Goal: Transaction & Acquisition: Obtain resource

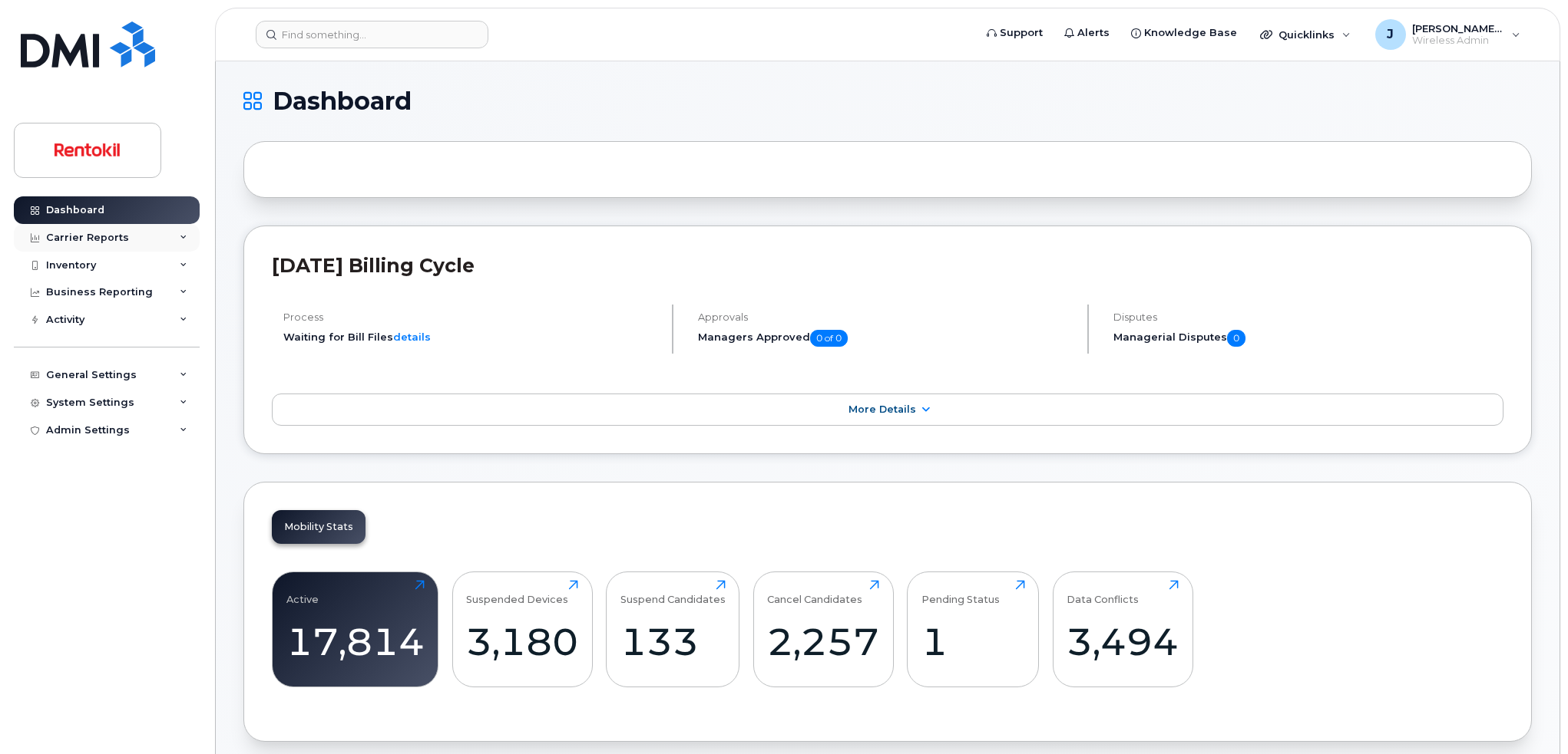
click at [99, 238] on div "Carrier Reports" at bounding box center [87, 237] width 83 height 12
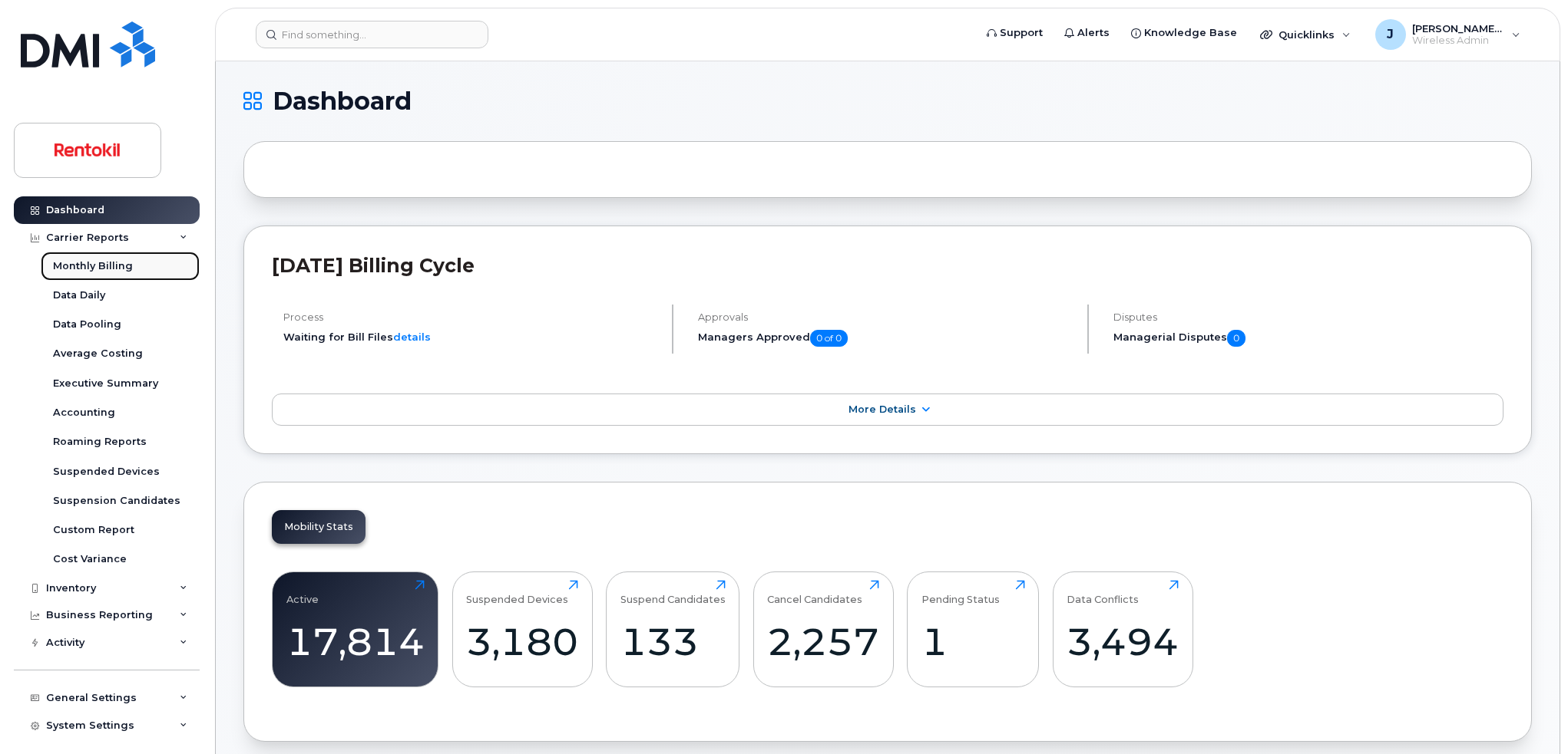
click at [113, 265] on div "Monthly Billing" at bounding box center [92, 266] width 80 height 14
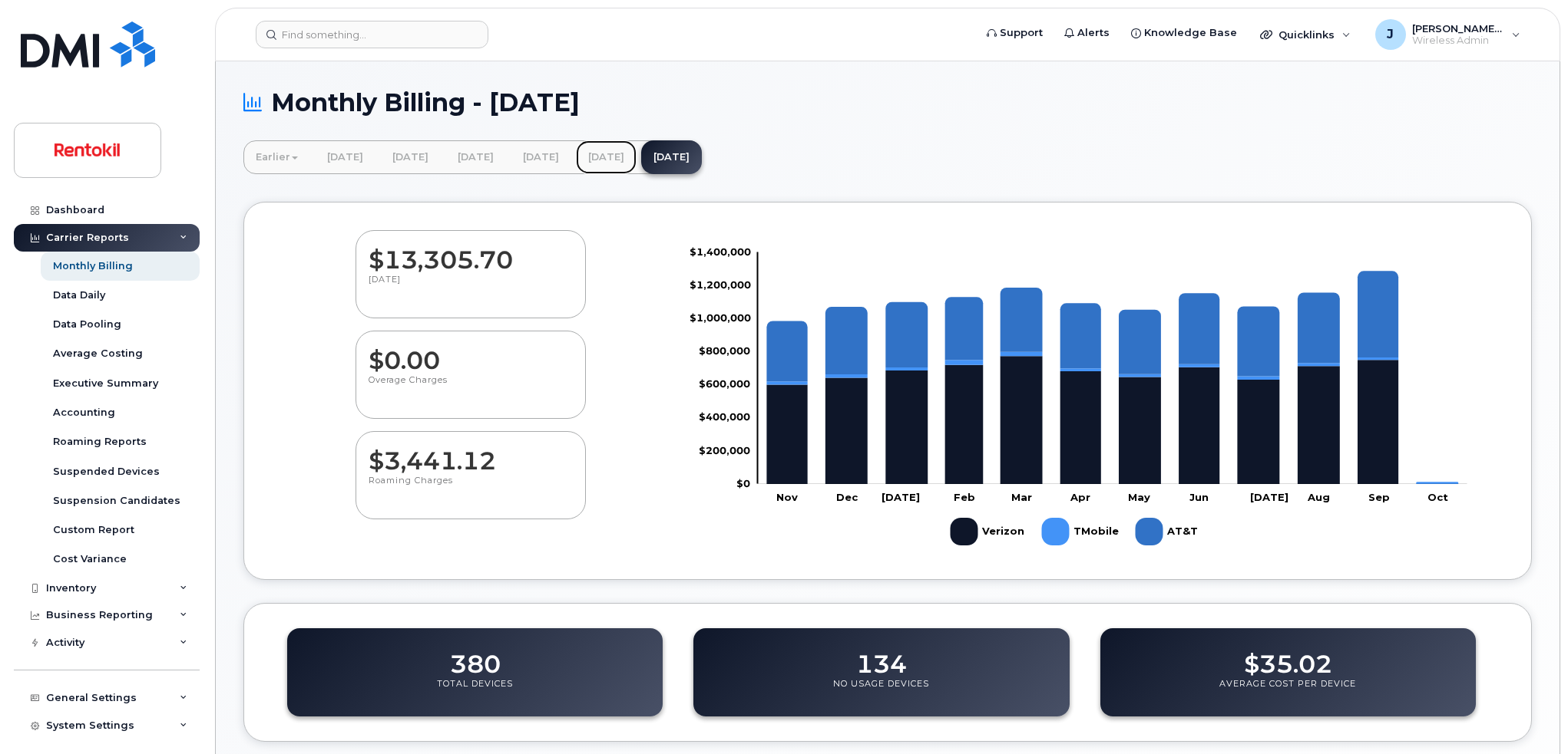
click at [636, 160] on link "[DATE]" at bounding box center [606, 158] width 61 height 34
click at [99, 413] on div "Accounting" at bounding box center [84, 413] width 62 height 14
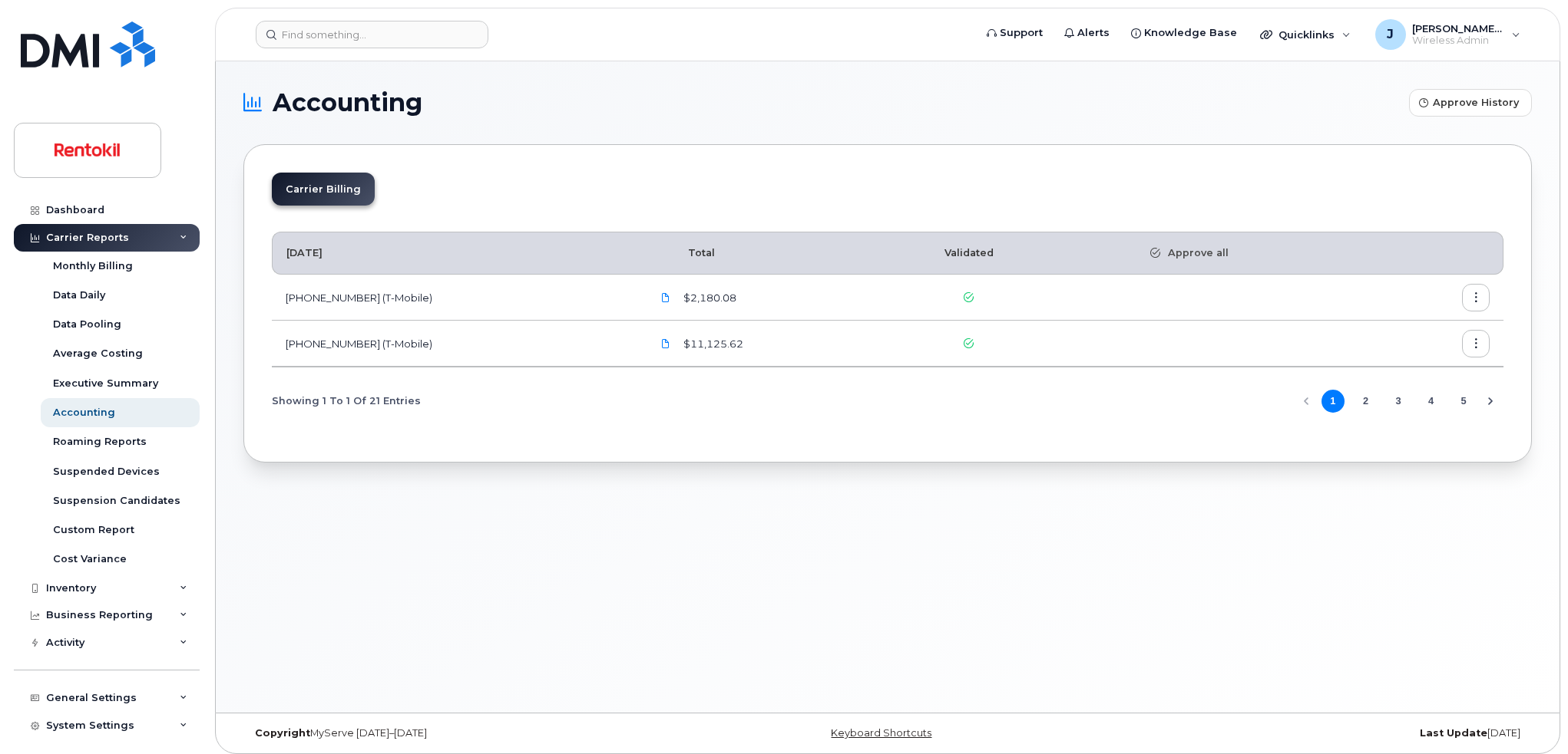
click at [1480, 297] on icon "button" at bounding box center [1476, 298] width 10 height 10
drag, startPoint x: 466, startPoint y: 184, endPoint x: 340, endPoint y: 179, distance: 126.1
click at [454, 184] on div "Carrier Billing" at bounding box center [888, 195] width 1231 height 45
click at [340, 181] on li "Carrier Billing" at bounding box center [324, 188] width 103 height 33
click at [365, 304] on td "[PHONE_NUMBER] (T-Mobile)" at bounding box center [454, 297] width 365 height 46
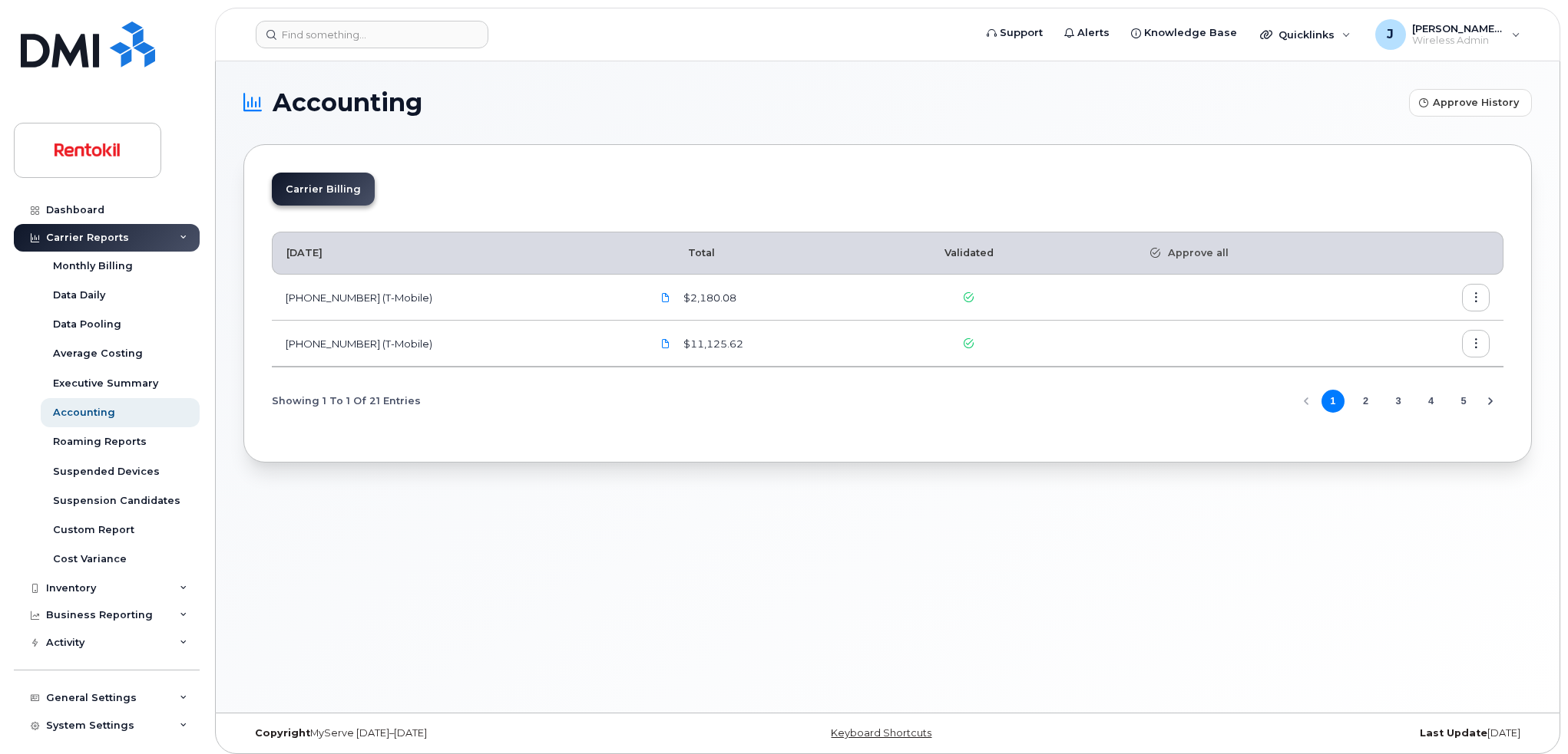
click at [1370, 407] on button "2" at bounding box center [1364, 401] width 23 height 23
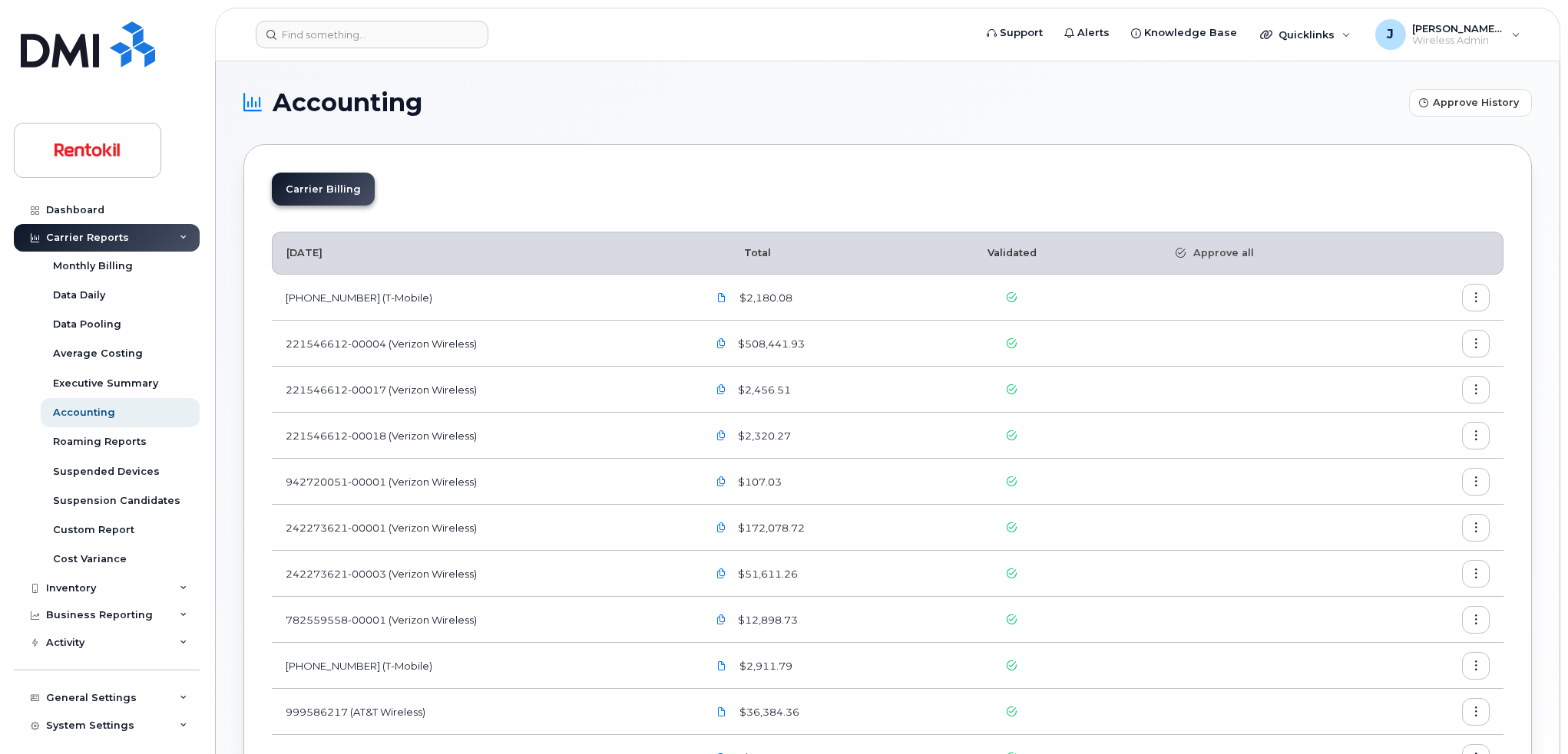
click at [792, 304] on span "$2,180.08" at bounding box center [765, 298] width 56 height 15
click at [1476, 294] on icon "button" at bounding box center [1476, 298] width 10 height 10
click at [1421, 362] on span "Download" at bounding box center [1406, 359] width 60 height 14
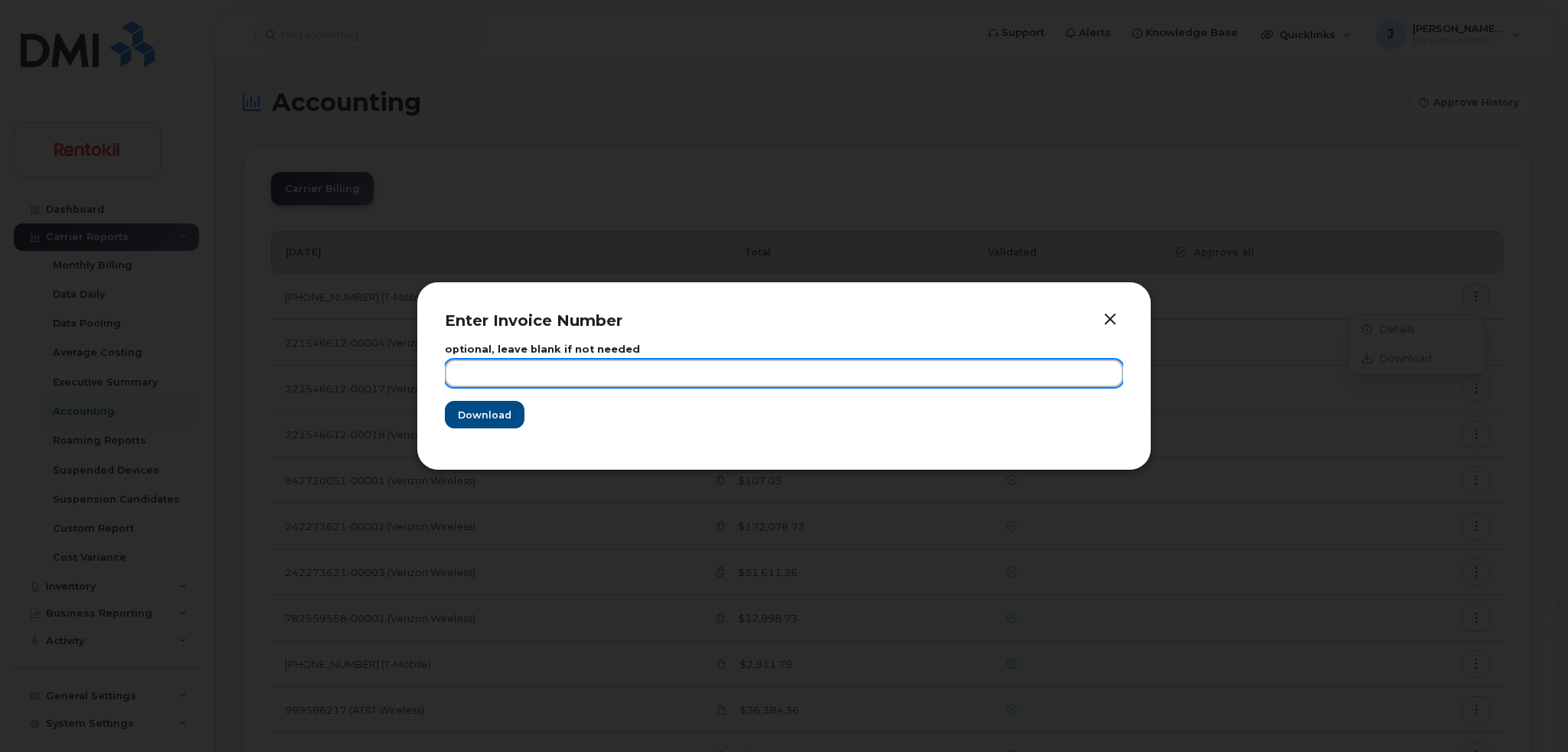
click at [515, 365] on input "text" at bounding box center [783, 373] width 678 height 27
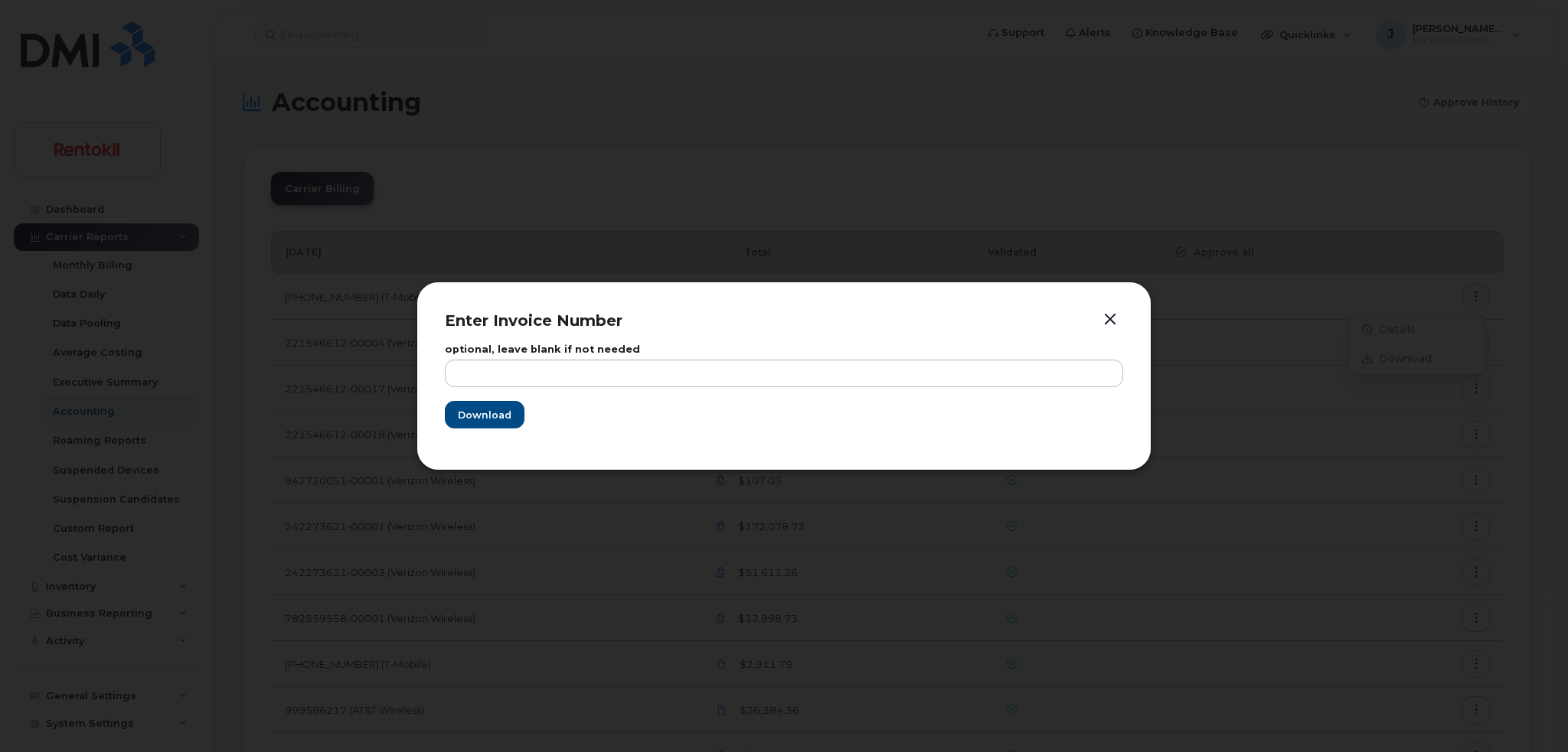
click at [363, 333] on div at bounding box center [784, 376] width 1568 height 752
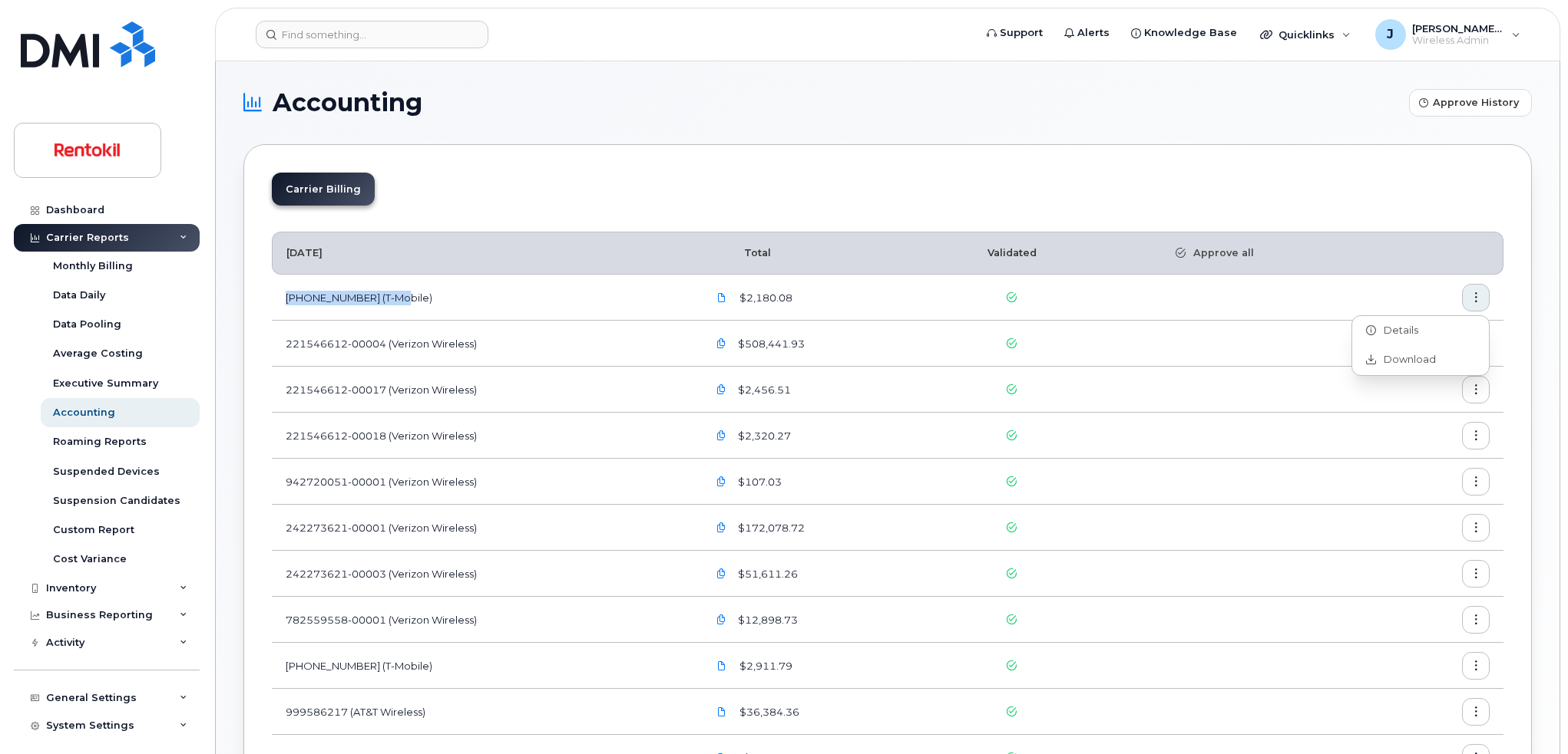
drag, startPoint x: 407, startPoint y: 297, endPoint x: 288, endPoint y: 296, distance: 119.0
click at [288, 296] on td "[PHONE_NUMBER] (T-Mobile)" at bounding box center [482, 297] width 421 height 46
copy td "[PHONE_NUMBER] (T-Mobile)"
click at [1479, 295] on icon "button" at bounding box center [1476, 298] width 10 height 10
click at [1408, 361] on span "Download" at bounding box center [1406, 359] width 60 height 14
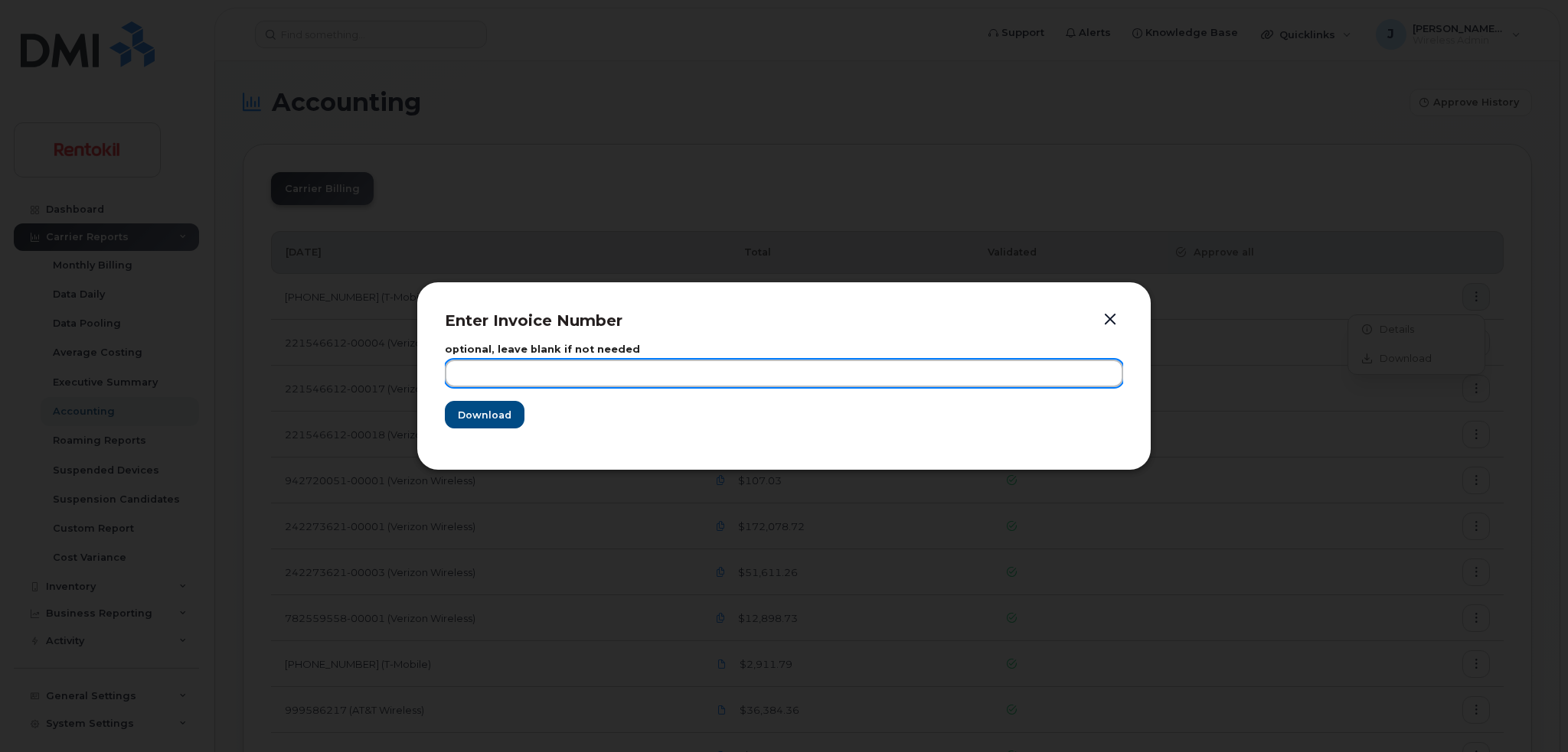
click at [492, 369] on input "text" at bounding box center [783, 373] width 678 height 27
paste input "[PHONE_NUMBER] (T-Mobile)"
type input "[PHONE_NUMBER] (T-Mobile)"
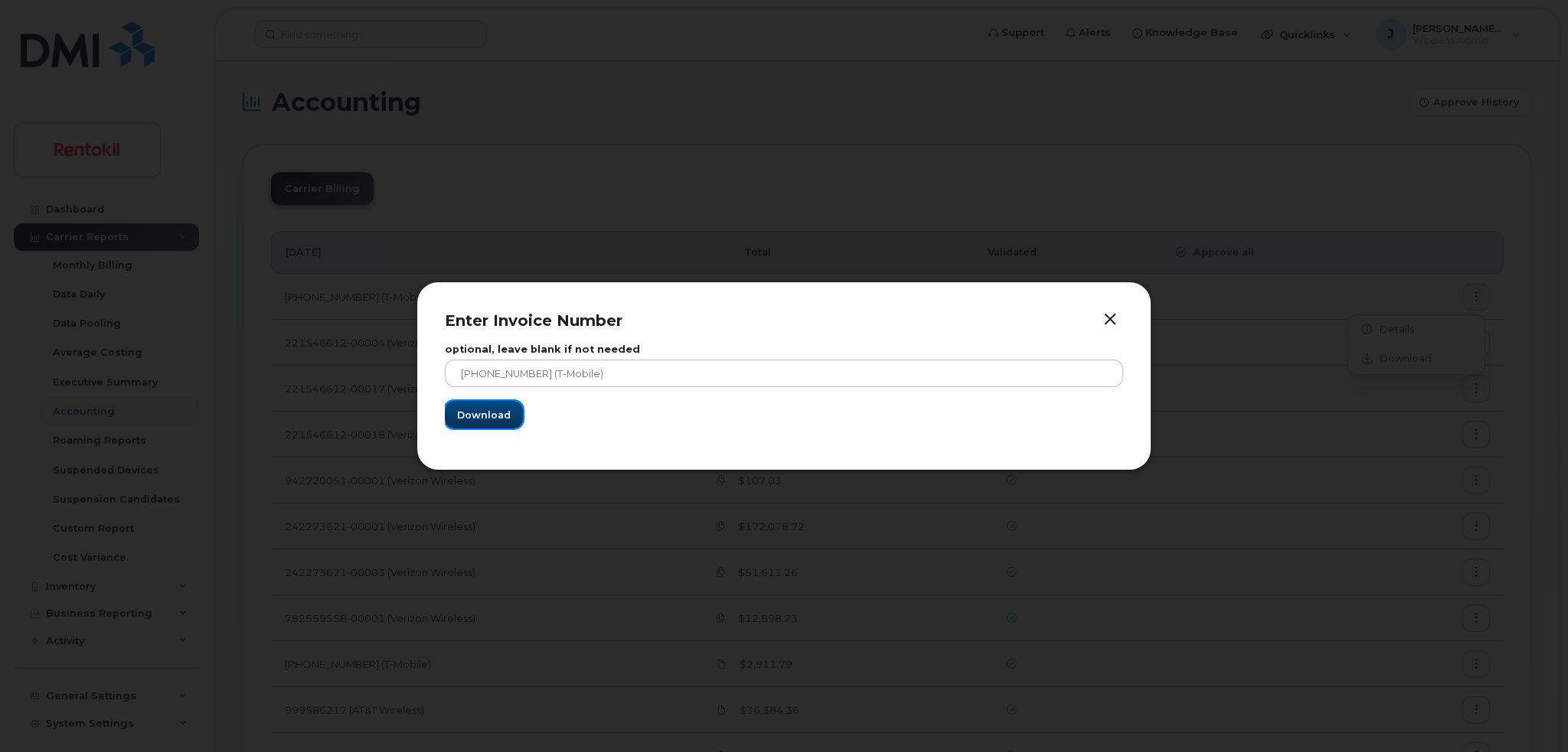
click at [486, 414] on span "Download" at bounding box center [483, 415] width 53 height 15
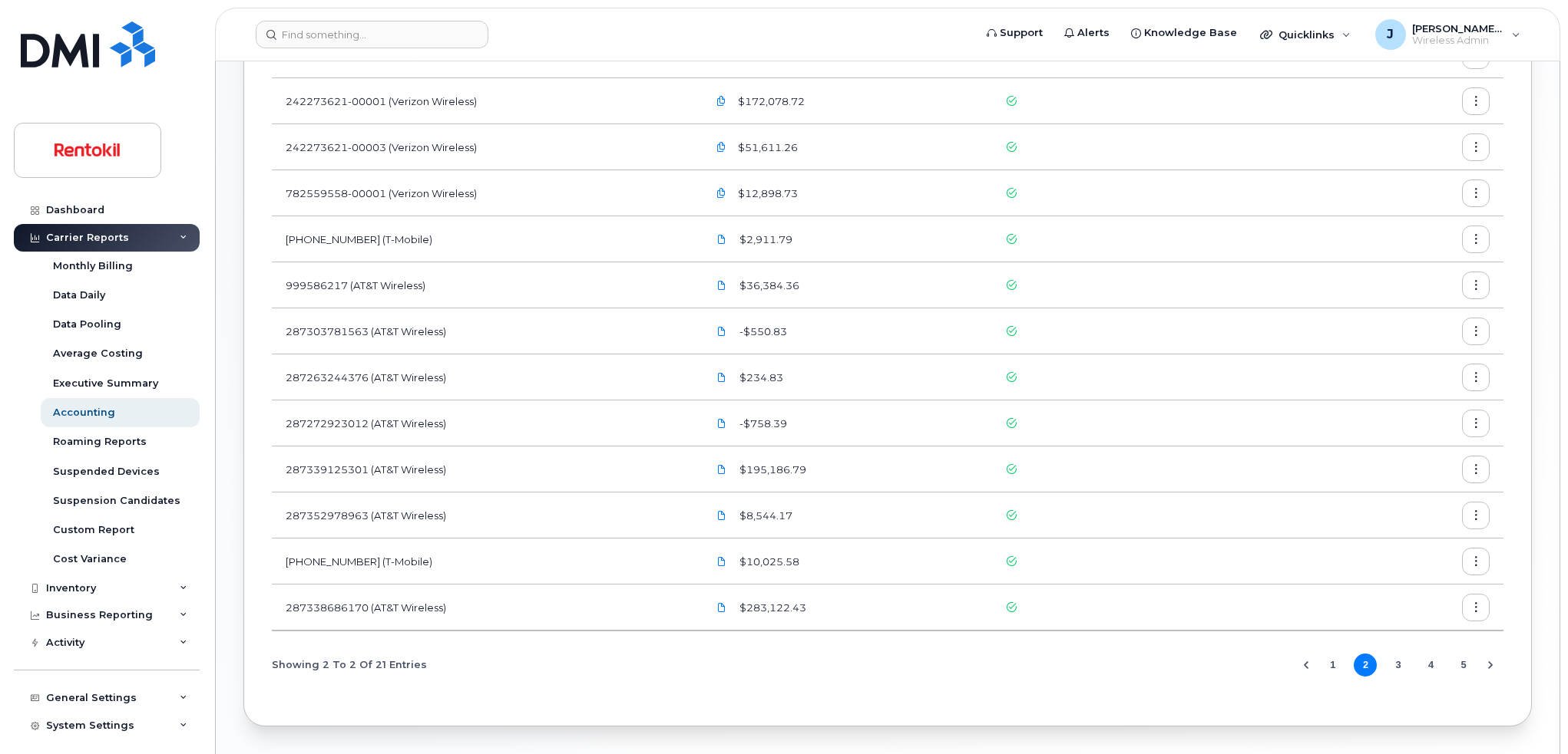
scroll to position [399, 0]
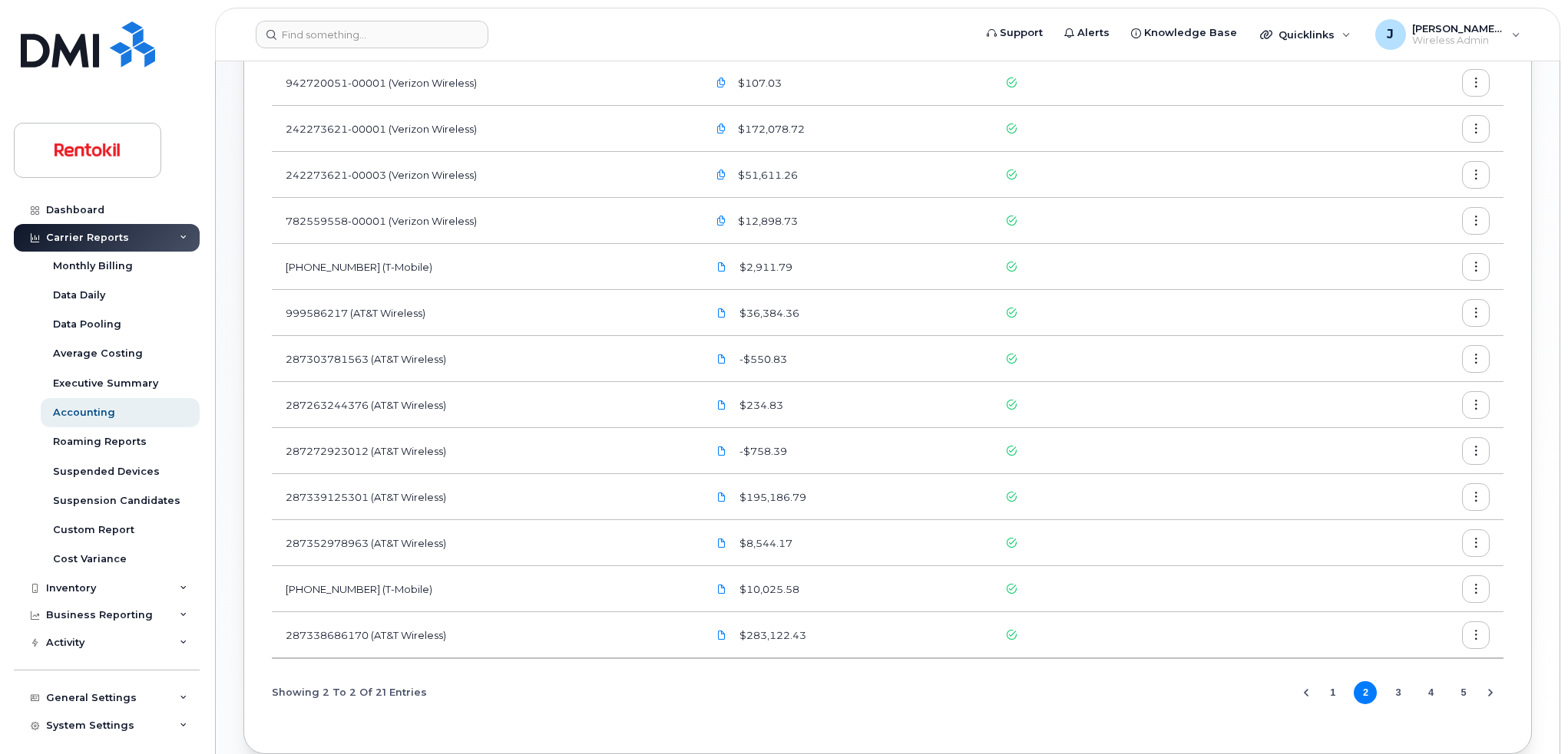
click at [1393, 701] on button "3" at bounding box center [1398, 693] width 23 height 23
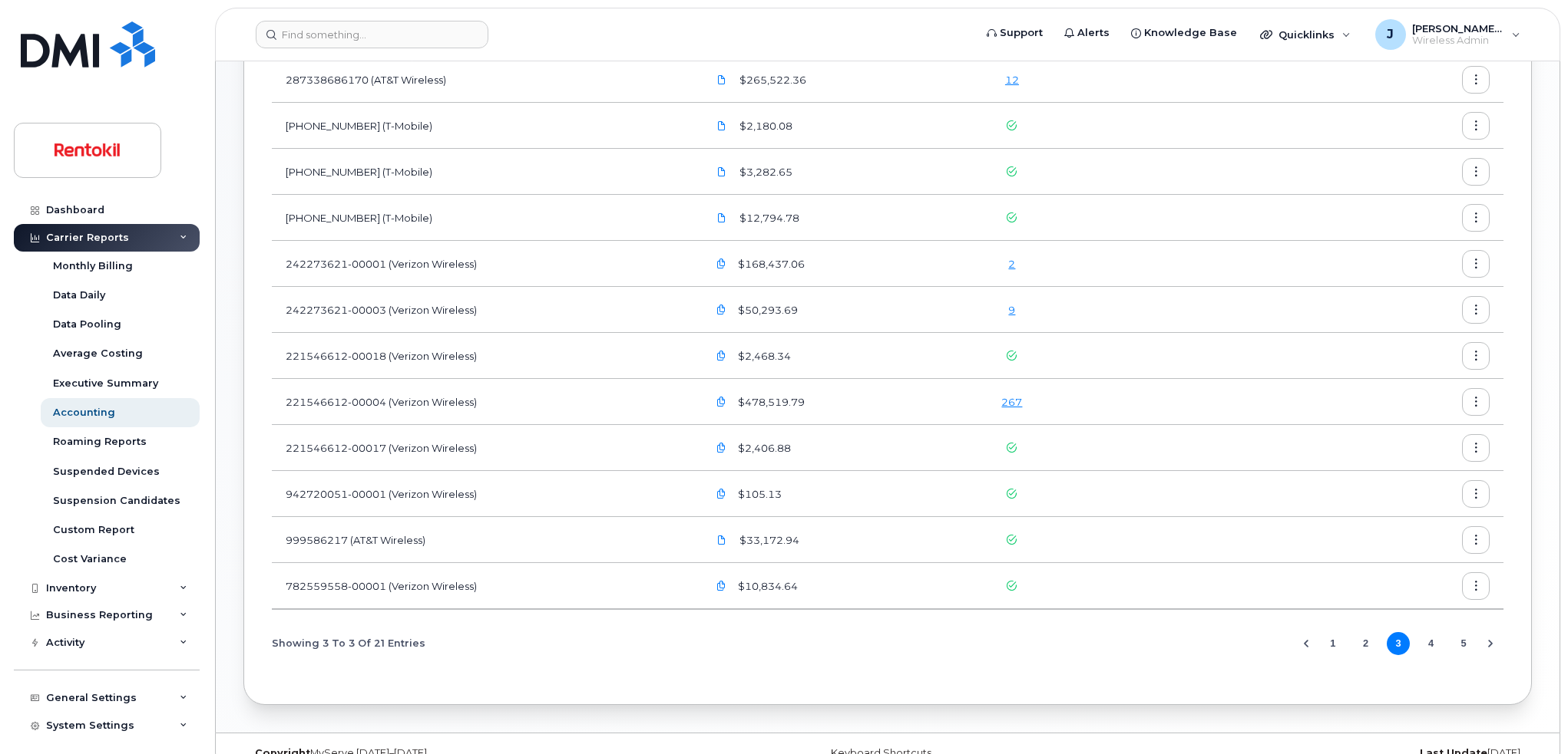
scroll to position [460, 0]
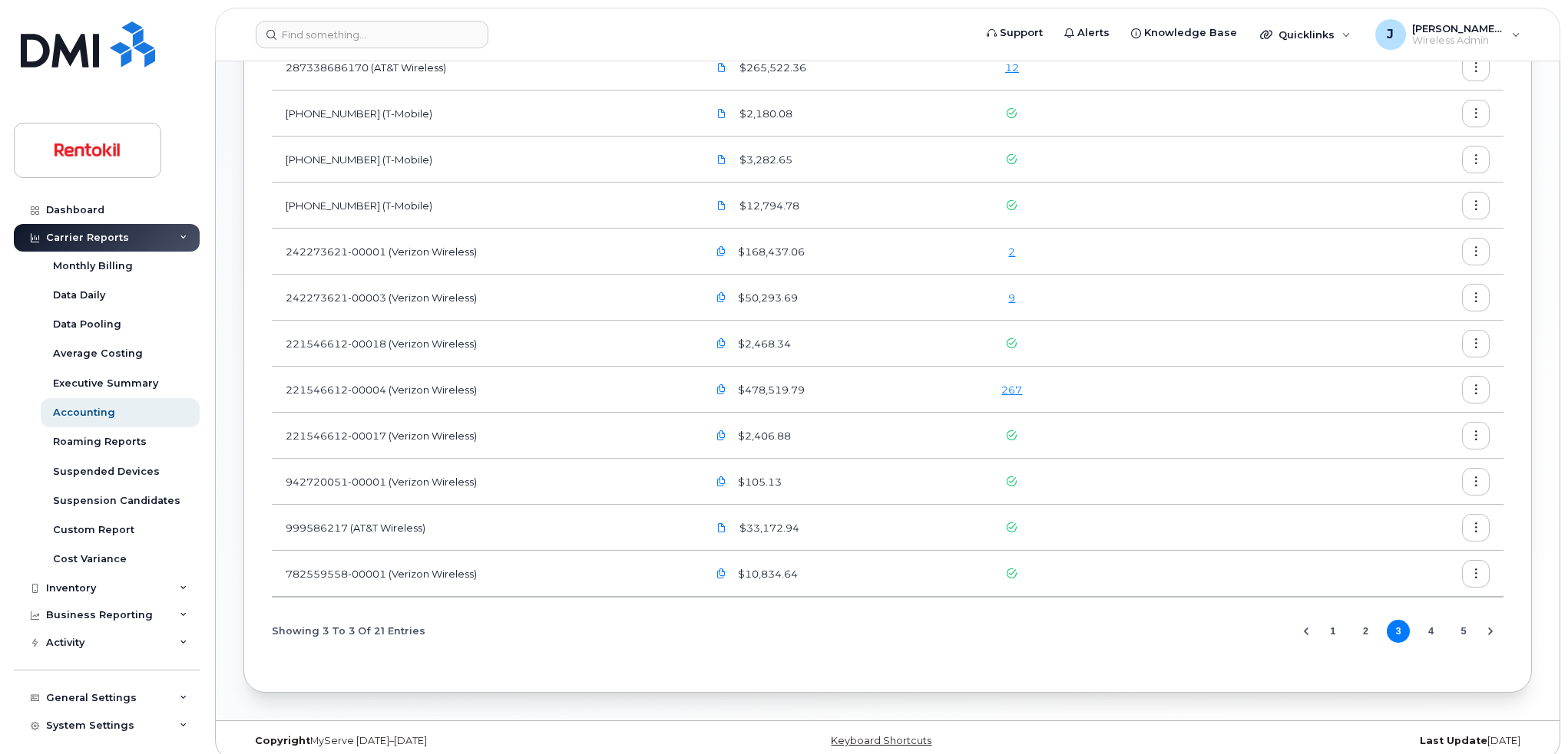
click at [1480, 631] on button "Next Page" at bounding box center [1490, 631] width 23 height 23
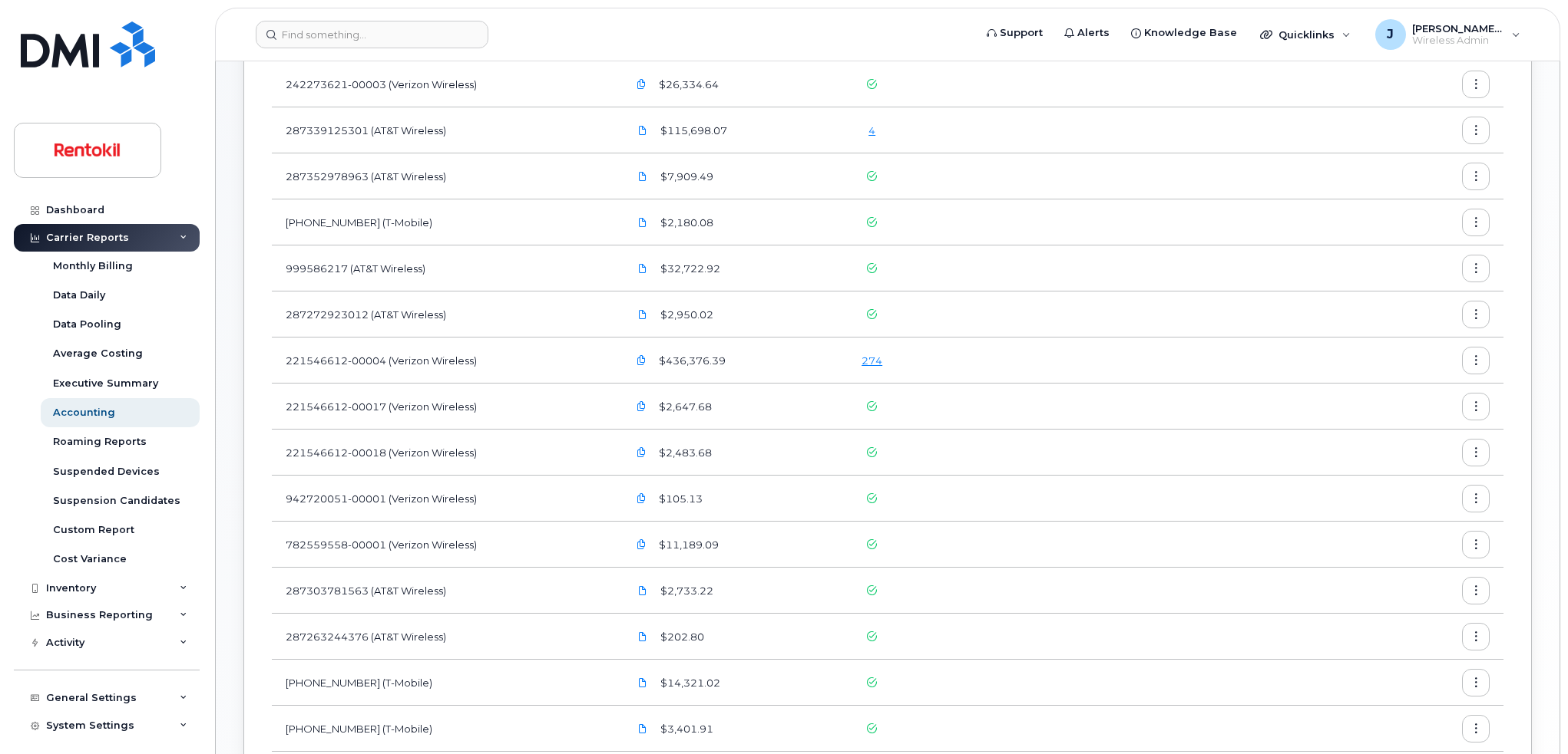
scroll to position [475, 0]
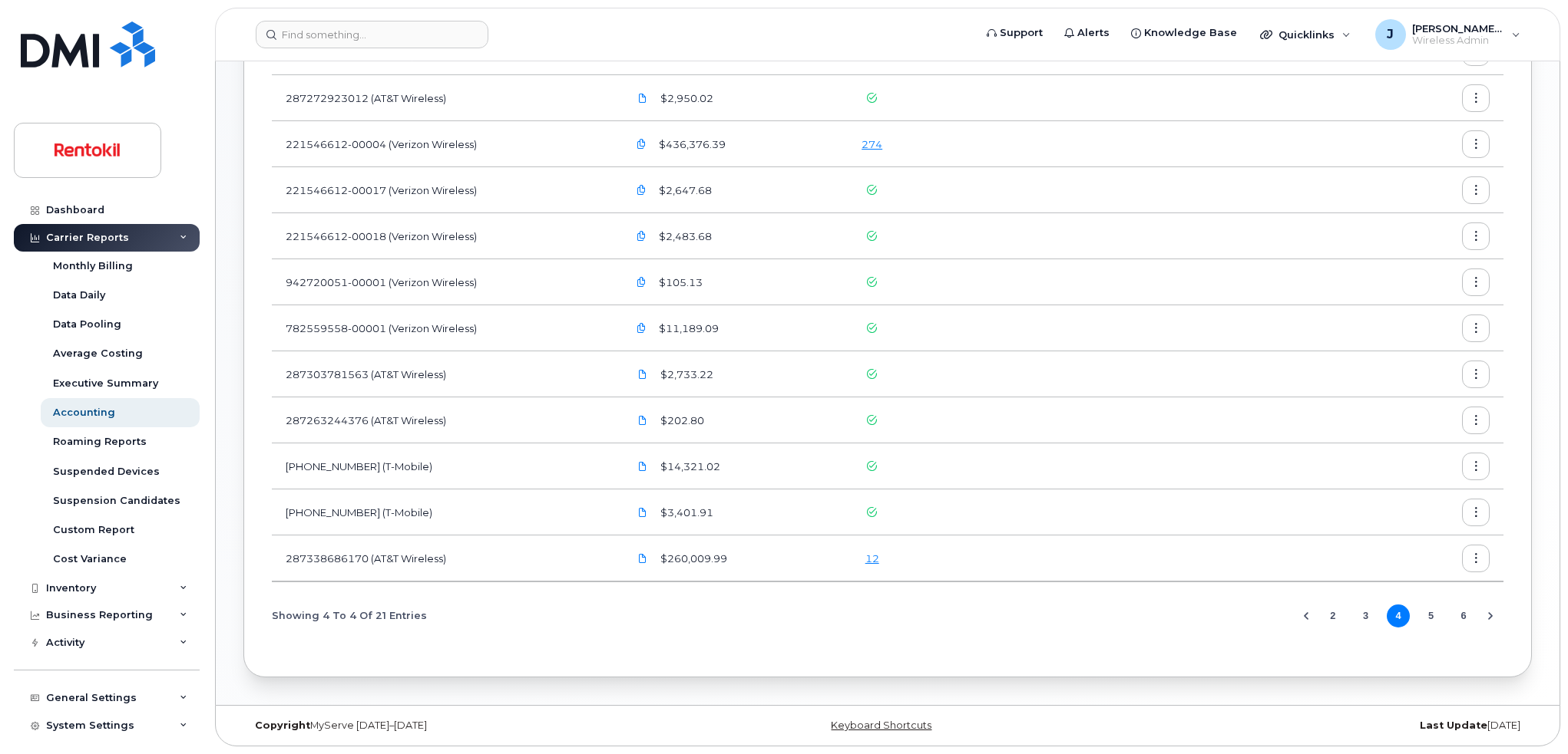
click at [1328, 618] on button "2" at bounding box center [1332, 616] width 23 height 23
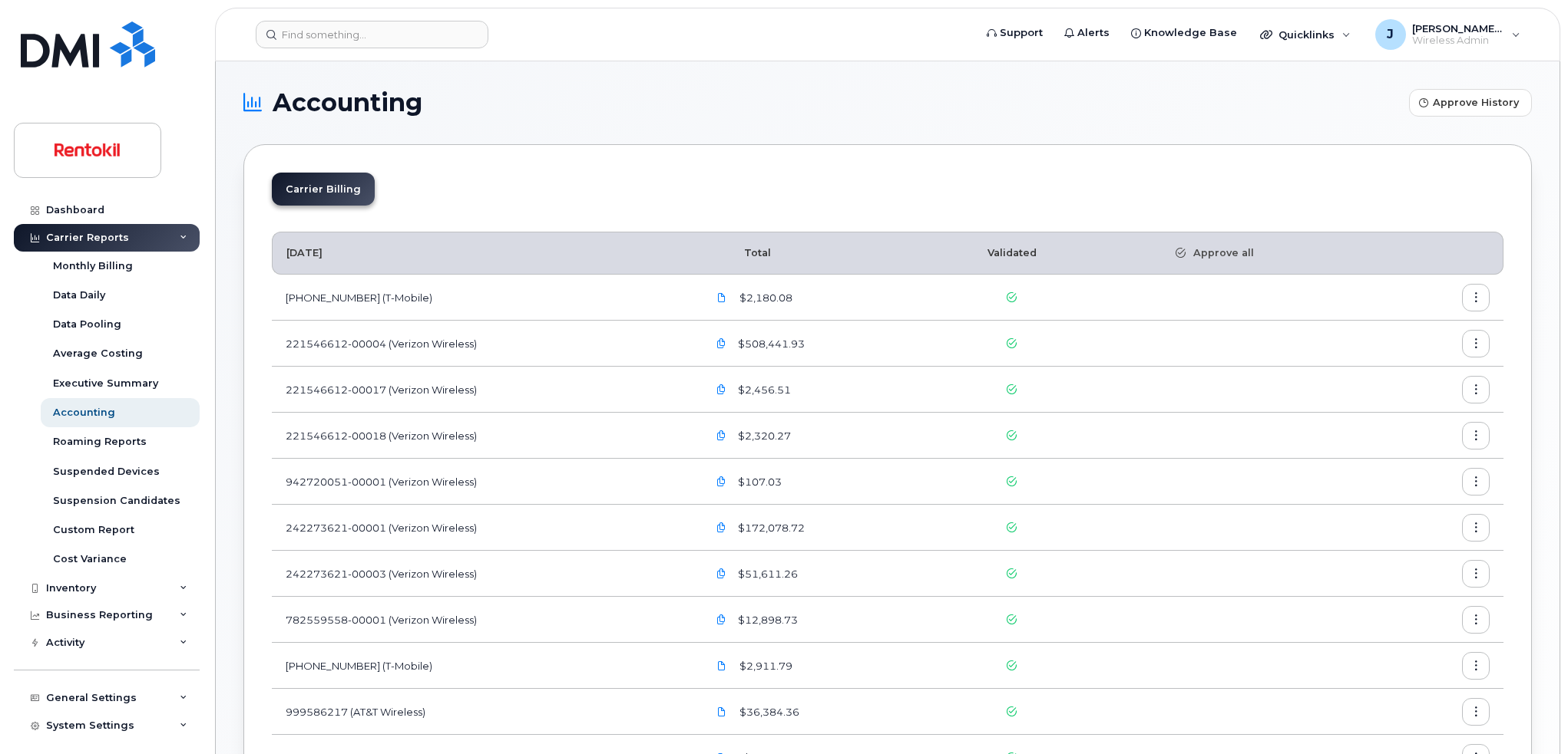
scroll to position [475, 0]
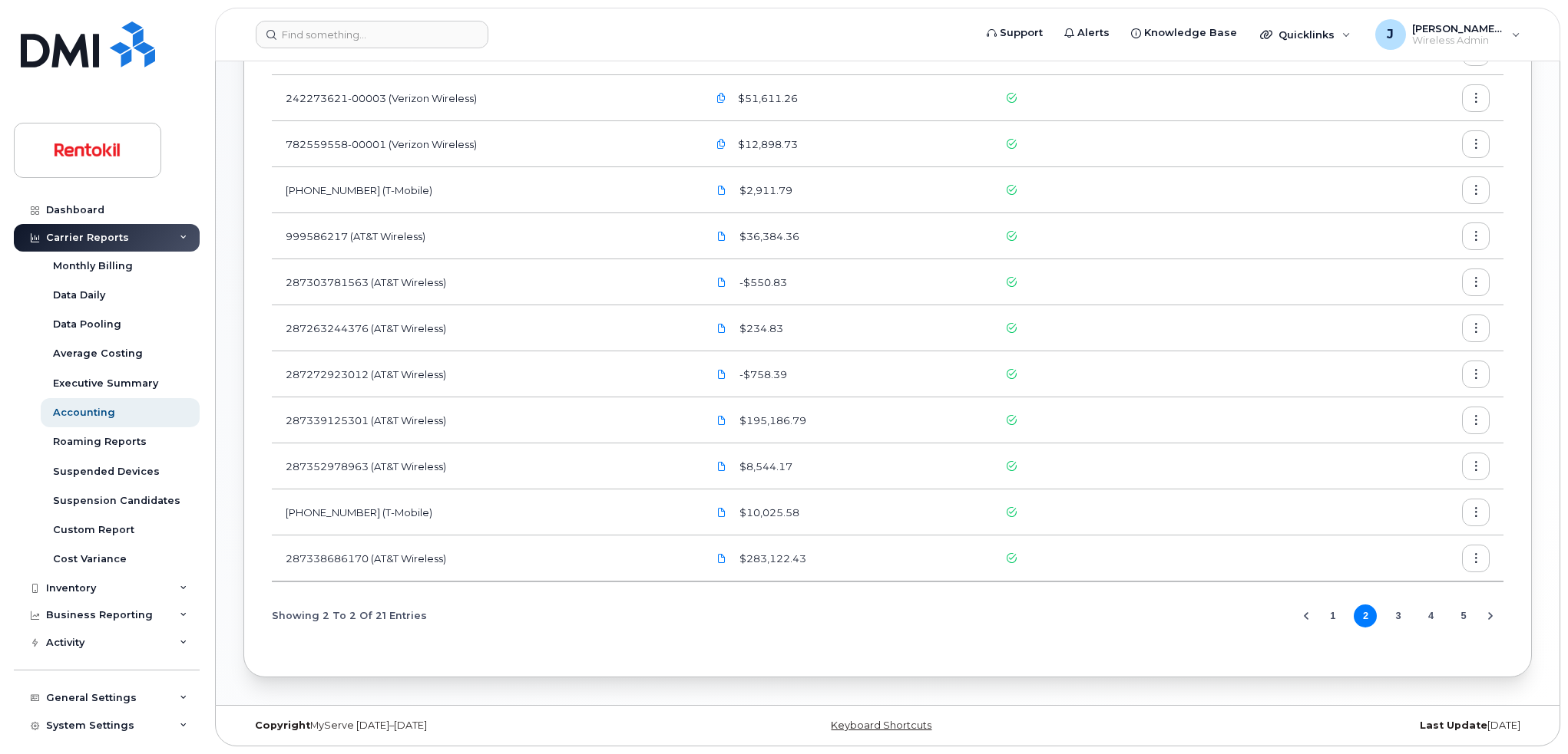
click at [1326, 617] on button "1" at bounding box center [1332, 616] width 23 height 23
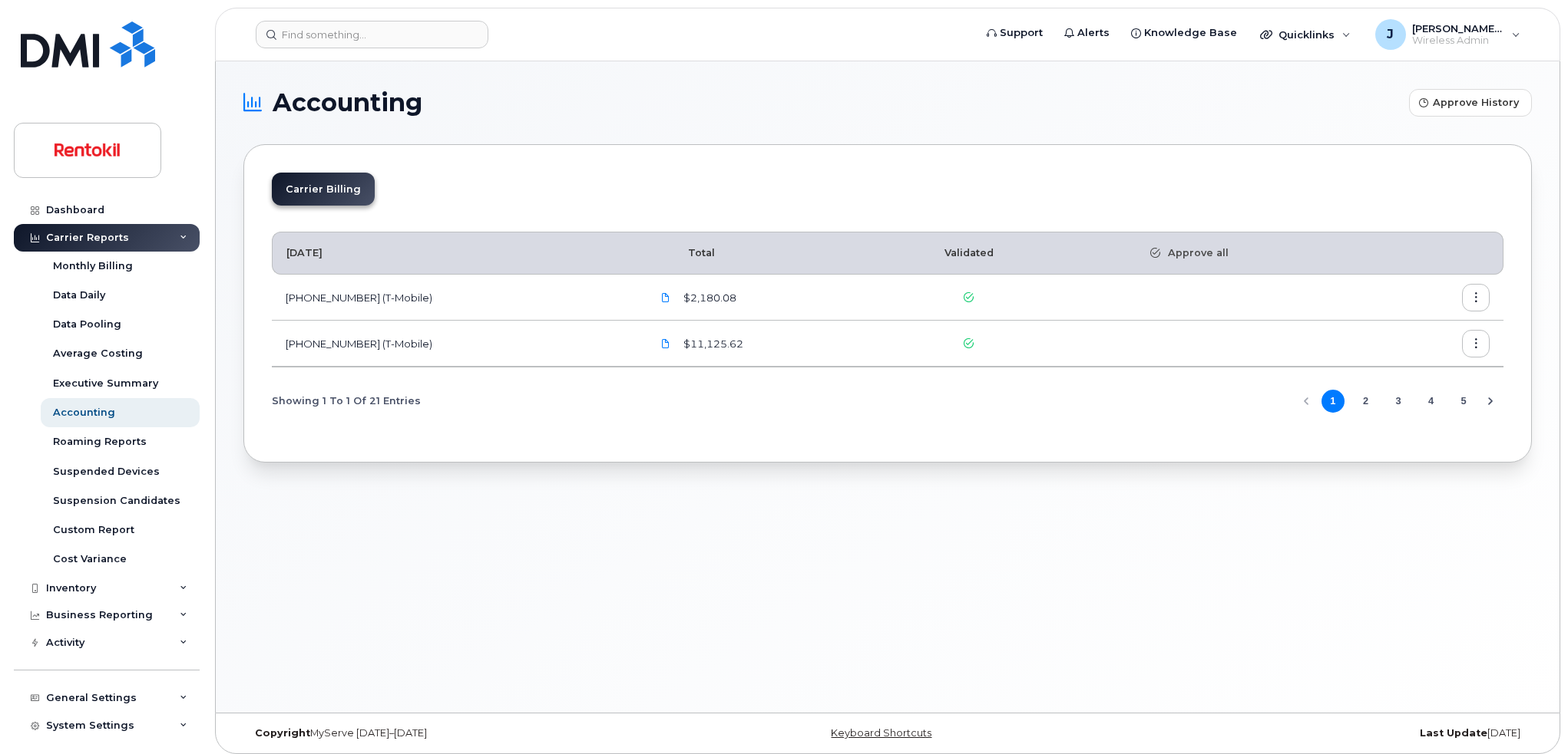
click at [349, 192] on li "Carrier Billing" at bounding box center [324, 188] width 103 height 33
click at [1367, 401] on button "2" at bounding box center [1364, 401] width 23 height 23
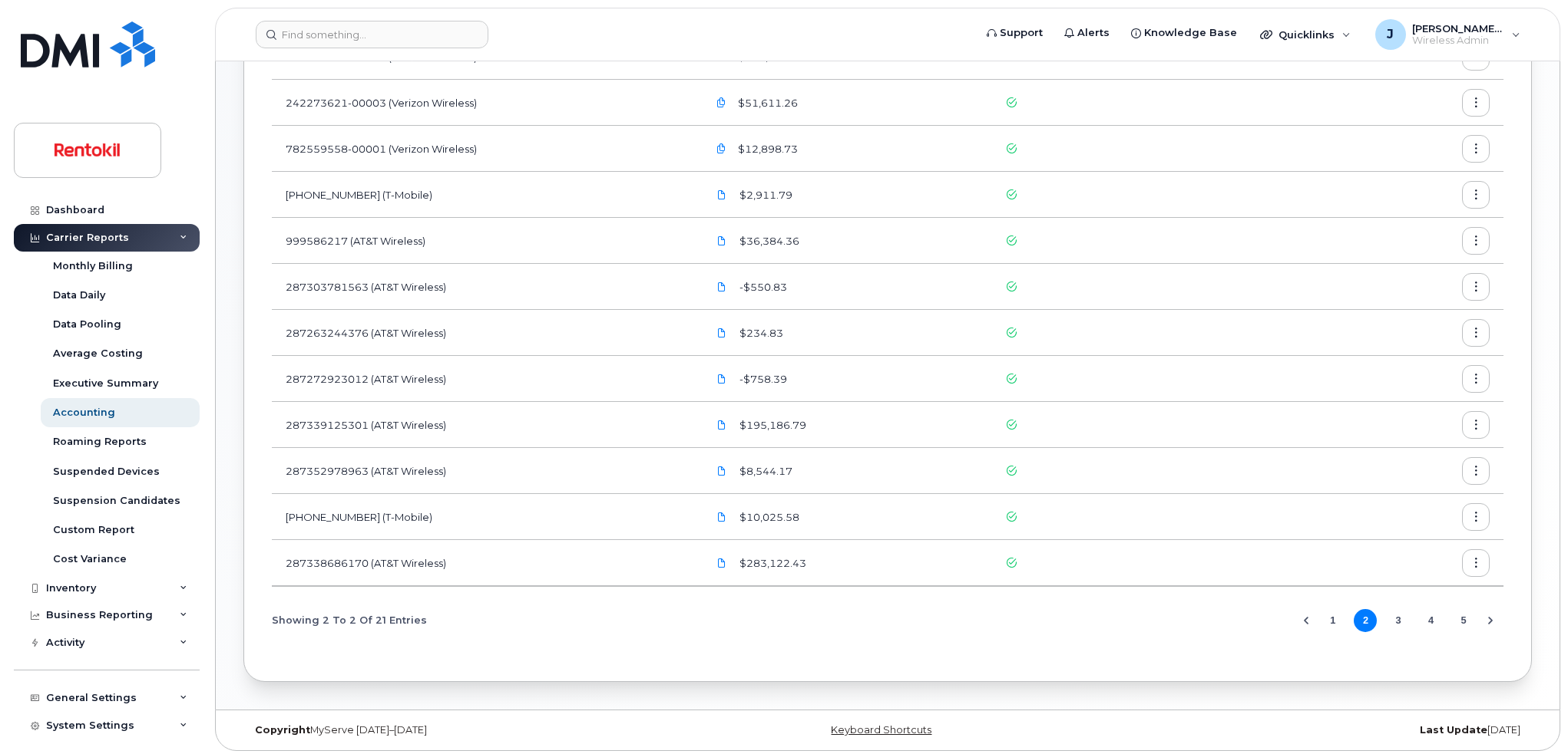
scroll to position [475, 0]
click at [1398, 611] on button "3" at bounding box center [1398, 616] width 23 height 23
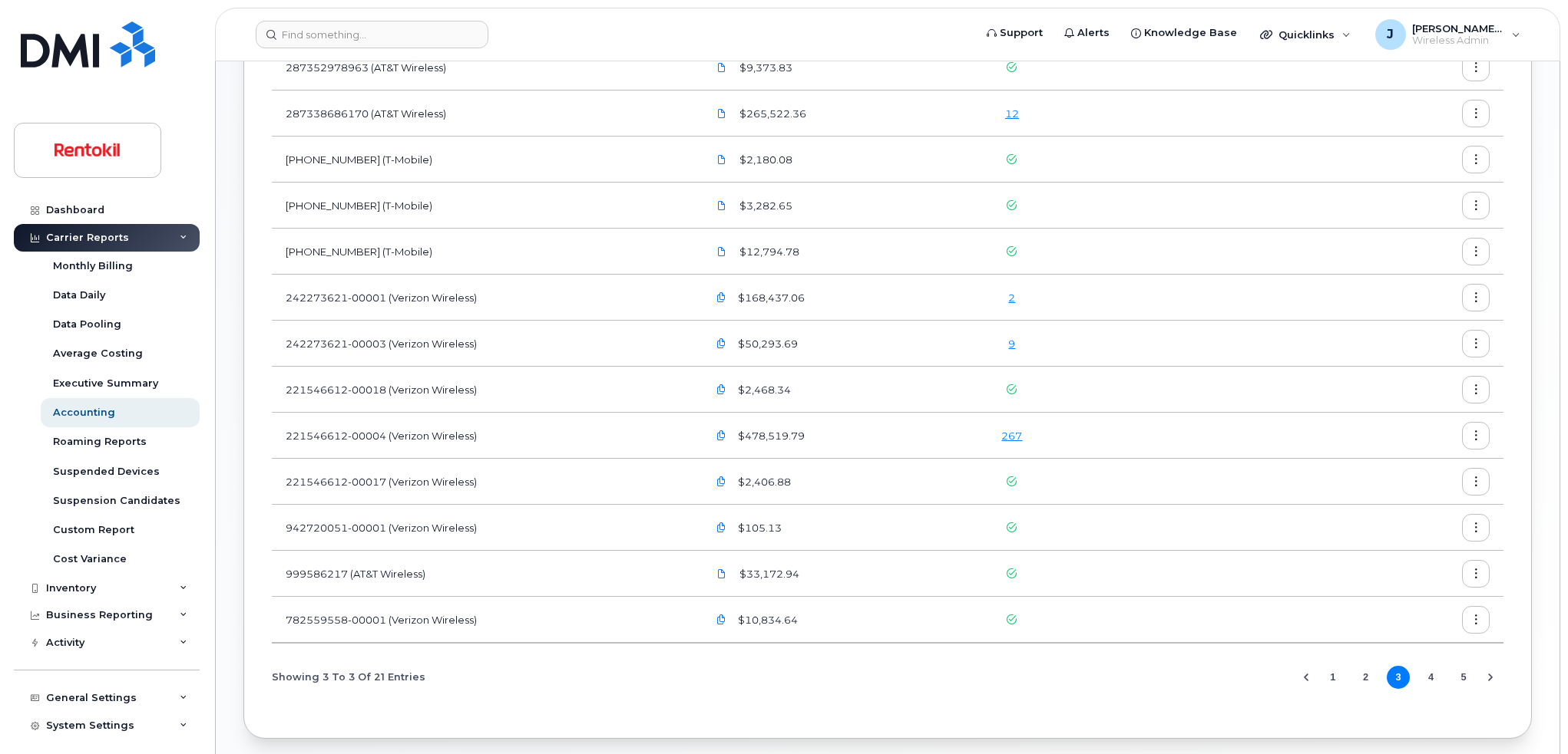
scroll to position [475, 0]
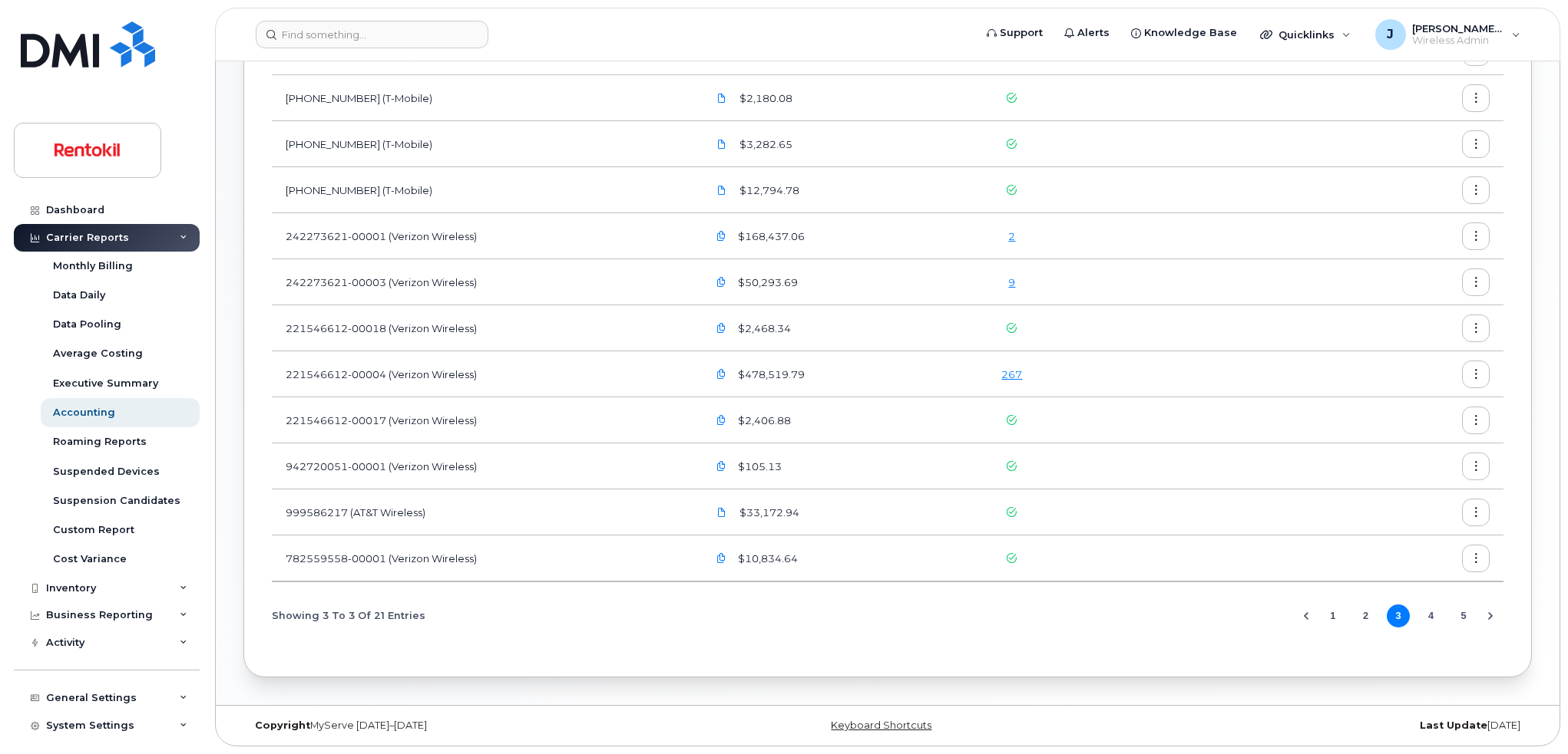
click at [1370, 619] on button "2" at bounding box center [1364, 616] width 23 height 23
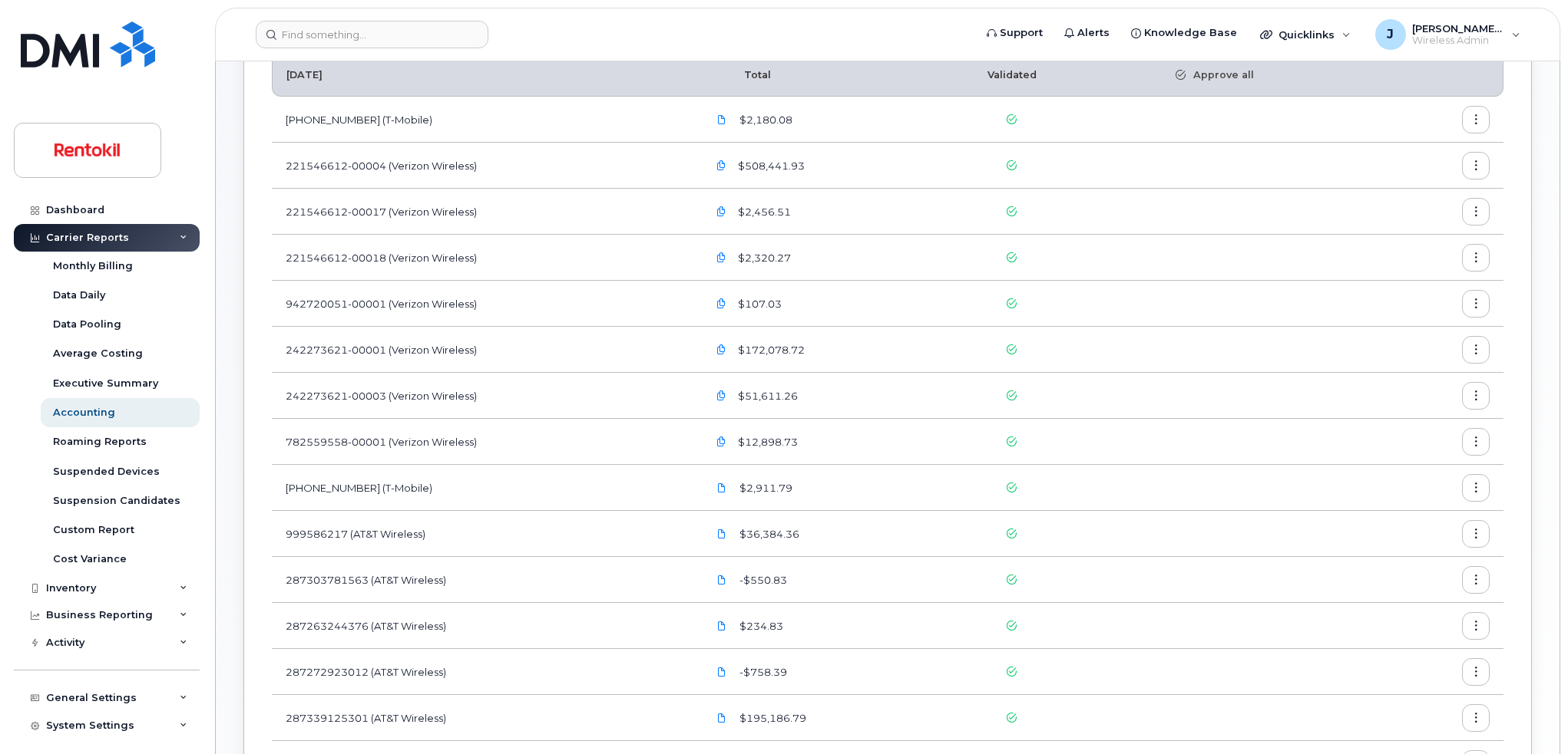
scroll to position [154, 0]
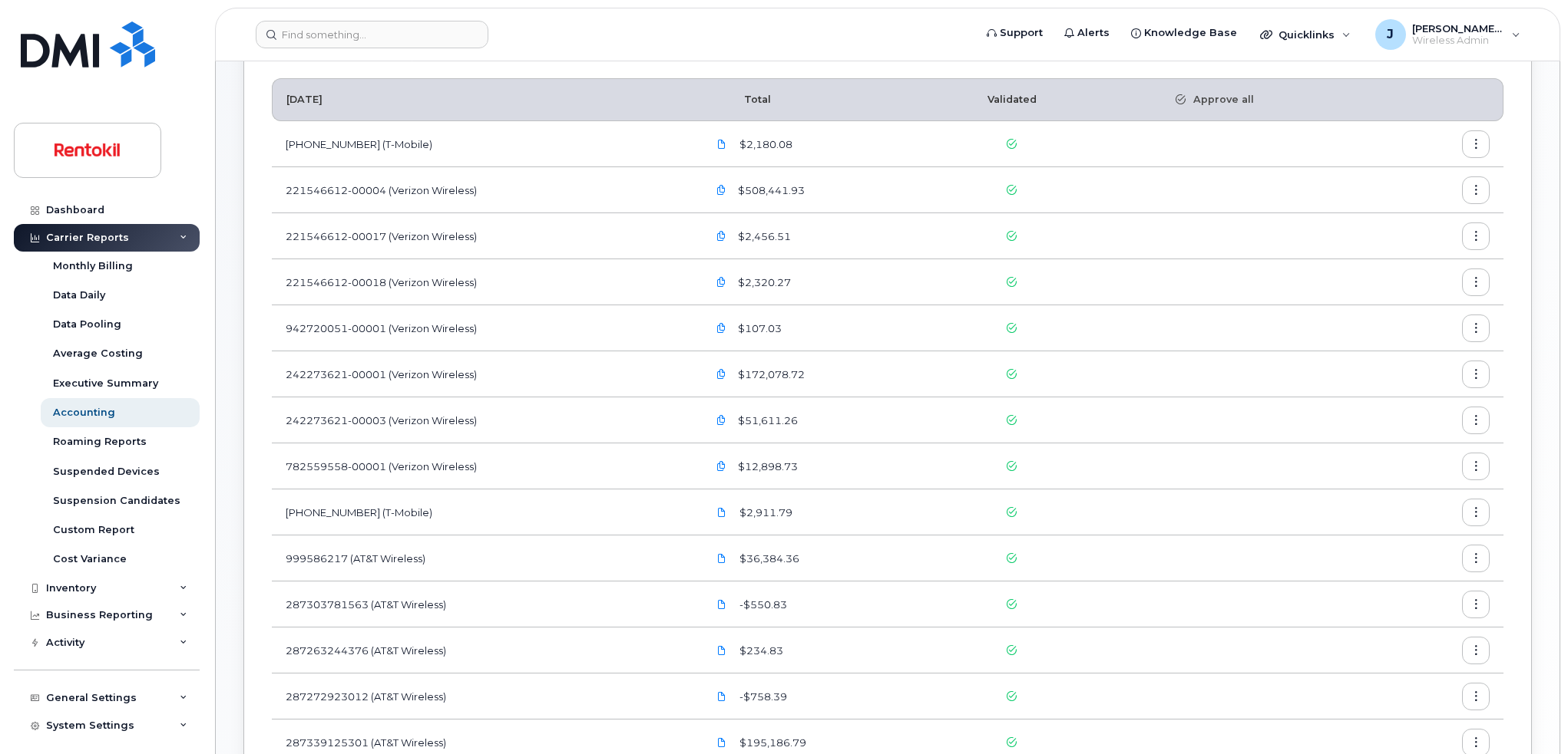
click at [1482, 189] on button "button" at bounding box center [1475, 189] width 27 height 27
drag, startPoint x: 499, startPoint y: 188, endPoint x: 276, endPoint y: 188, distance: 223.0
click at [272, 188] on td "221546612-00004 (Verizon Wireless)" at bounding box center [482, 189] width 421 height 46
copy td "221546612-00004 (Verizon Wireless)"
click at [1492, 188] on td at bounding box center [1450, 189] width 107 height 46
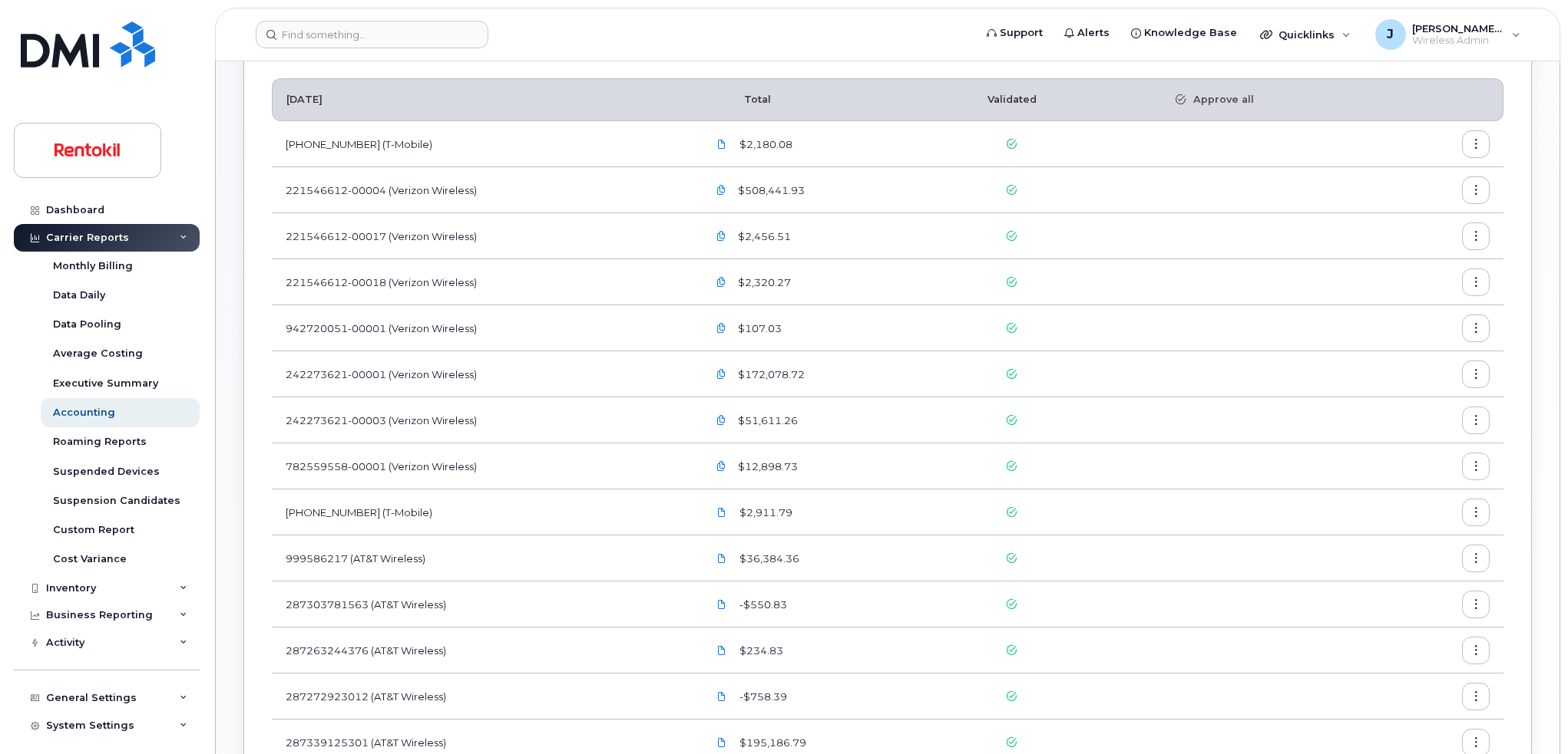
click at [1478, 188] on icon "button" at bounding box center [1476, 190] width 10 height 10
click at [1400, 247] on span "Download" at bounding box center [1406, 252] width 60 height 14
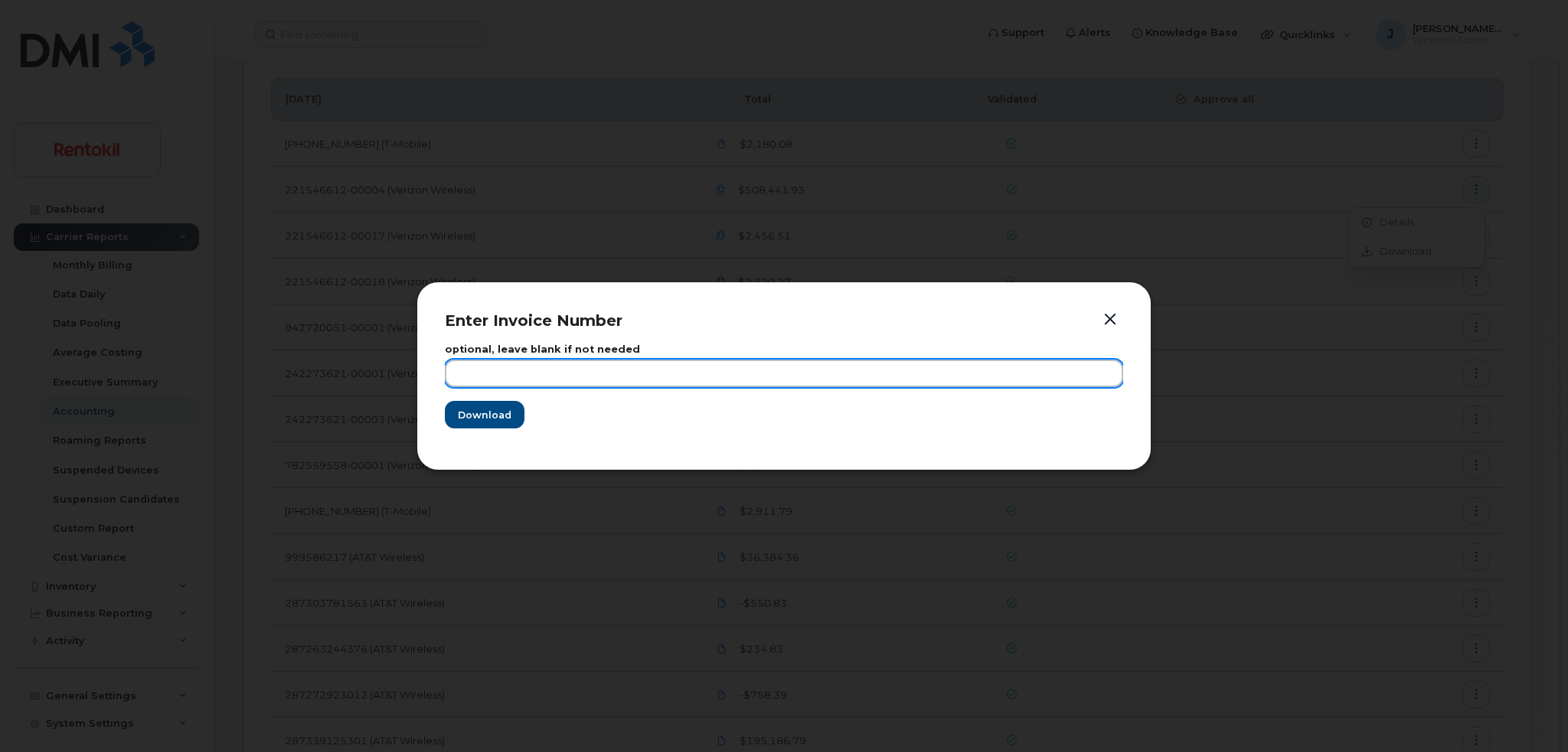
click at [597, 375] on input "text" at bounding box center [783, 373] width 678 height 27
paste input "221546612-00004 (Verizon Wireless)"
type input "221546612-00004 (Verizon Wireless)"
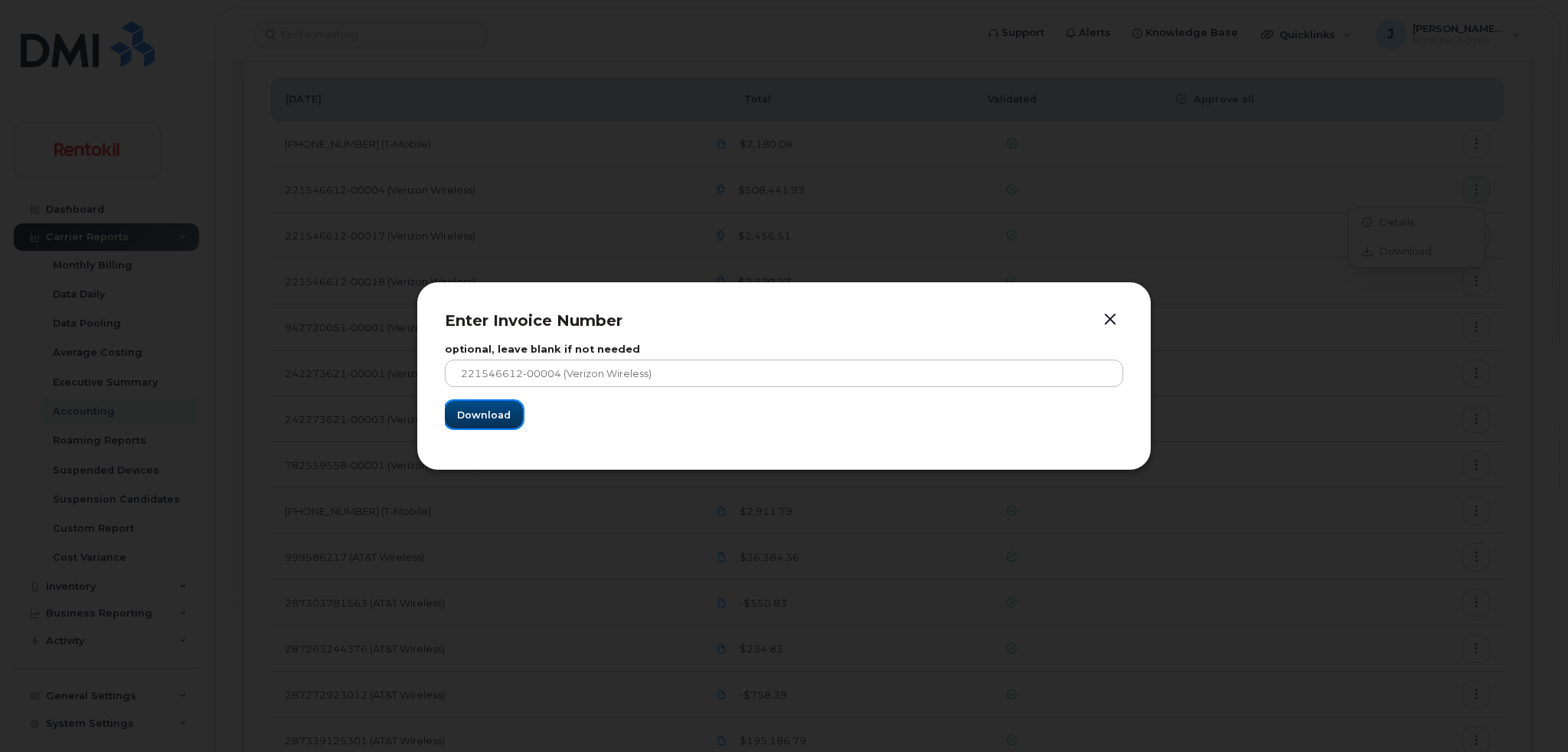
click at [492, 417] on span "Download" at bounding box center [483, 415] width 53 height 15
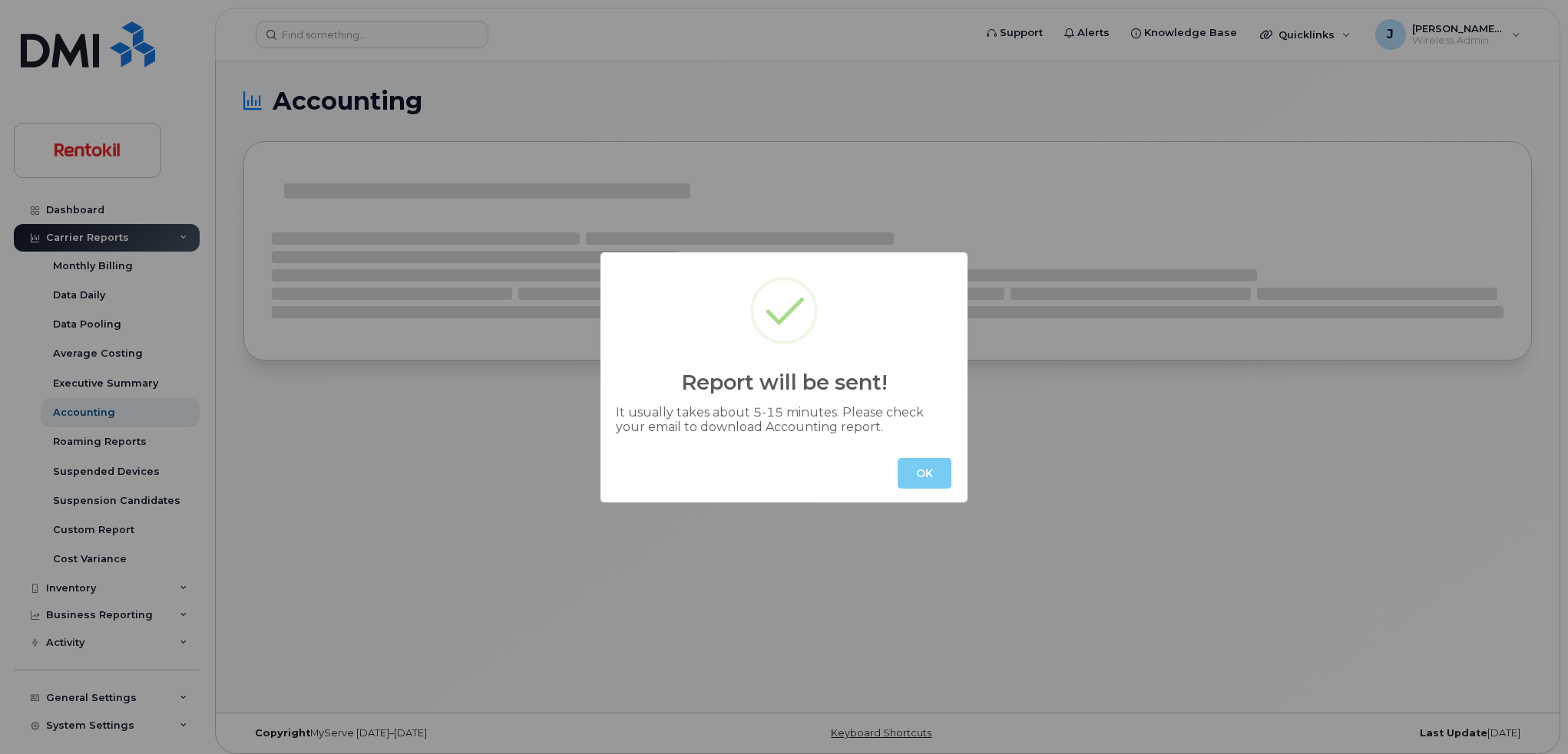
click at [937, 476] on button "OK" at bounding box center [923, 473] width 53 height 31
